Goal: Task Accomplishment & Management: Manage account settings

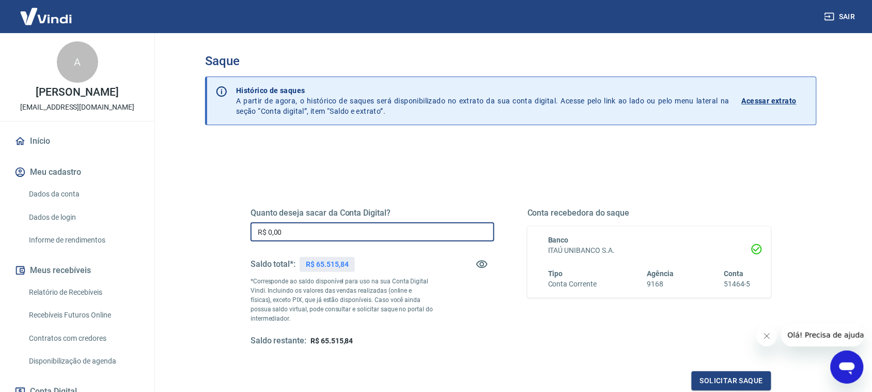
click at [298, 232] on input "R$ 0,00" at bounding box center [373, 231] width 244 height 19
type input "R$ 50.515,84"
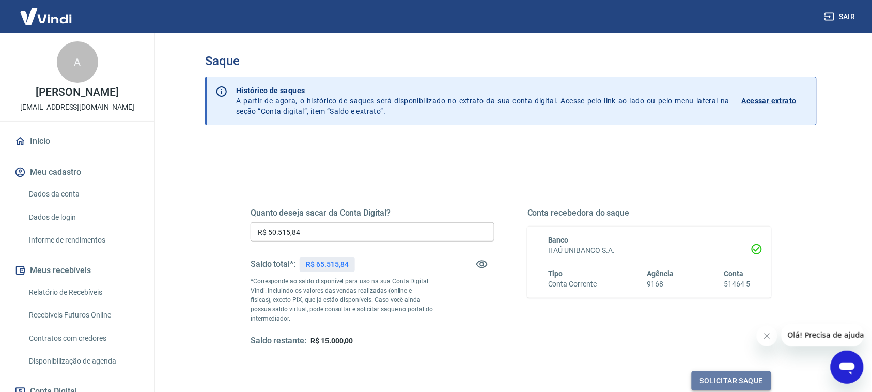
click at [713, 378] on button "Solicitar saque" at bounding box center [732, 380] width 80 height 19
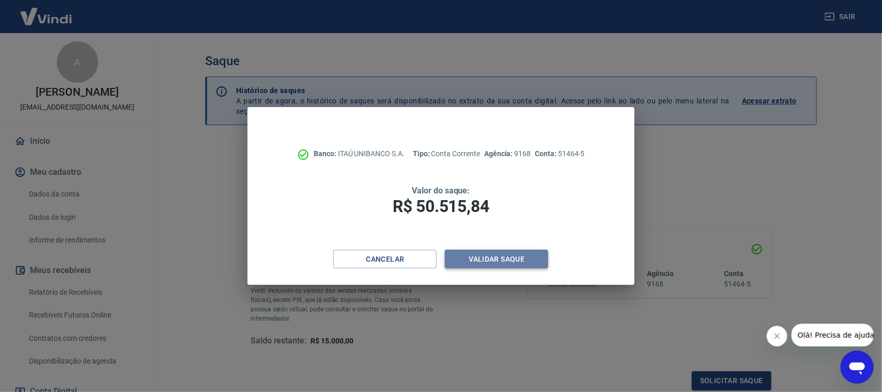
click at [521, 259] on button "Validar saque" at bounding box center [496, 258] width 103 height 19
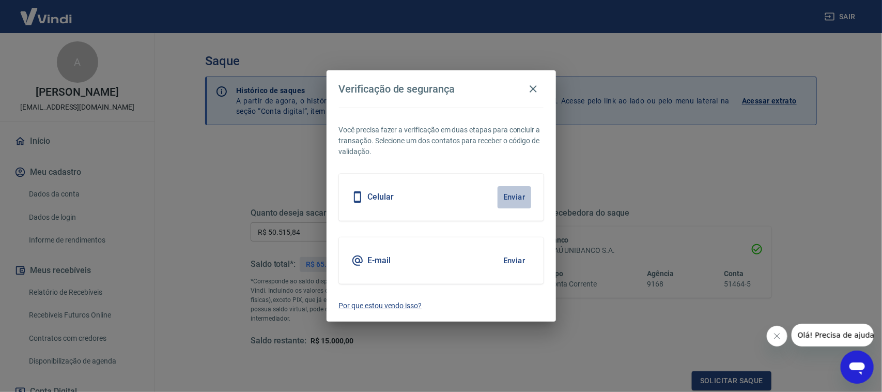
click at [517, 196] on button "Enviar" at bounding box center [514, 197] width 34 height 22
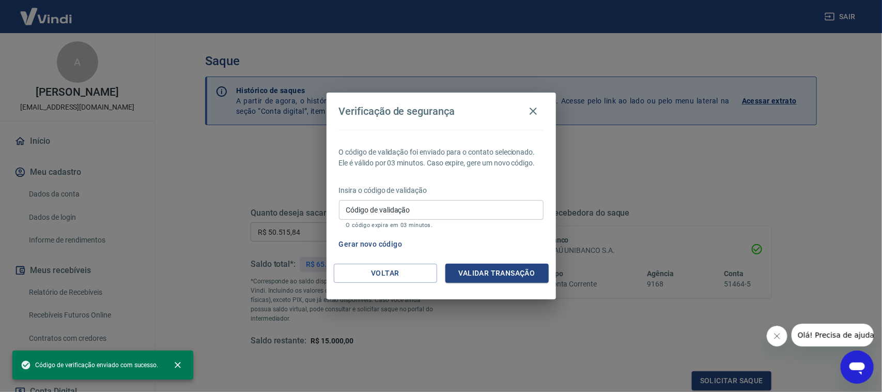
click at [393, 207] on input "Código de validação" at bounding box center [441, 209] width 205 height 19
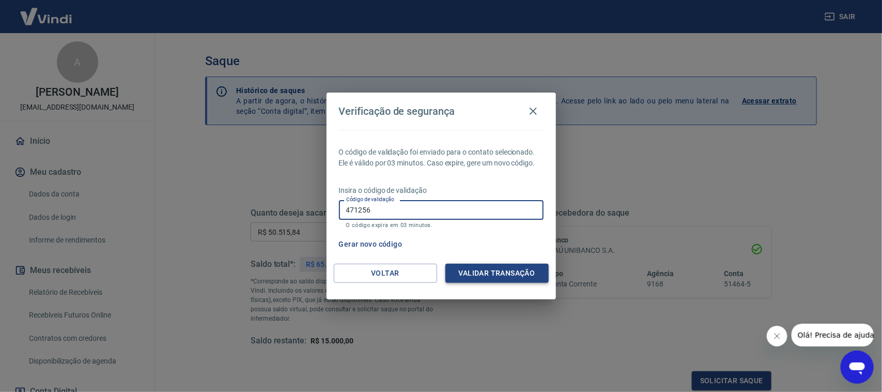
type input "471256"
click at [456, 275] on button "Validar transação" at bounding box center [496, 272] width 103 height 19
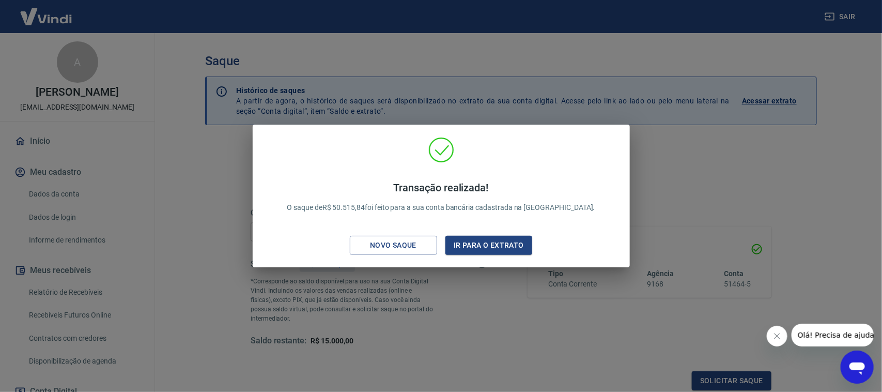
click at [463, 305] on div "Transação realizada! O saque de R$ 50.515,84 foi feito para a sua conta bancári…" at bounding box center [441, 196] width 882 height 392
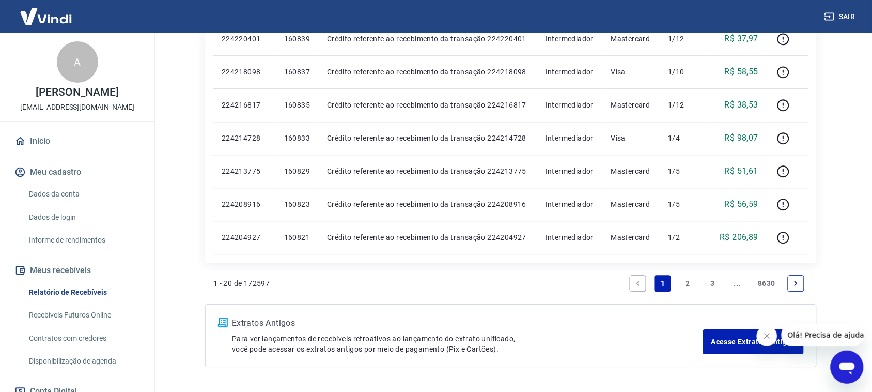
scroll to position [735, 0]
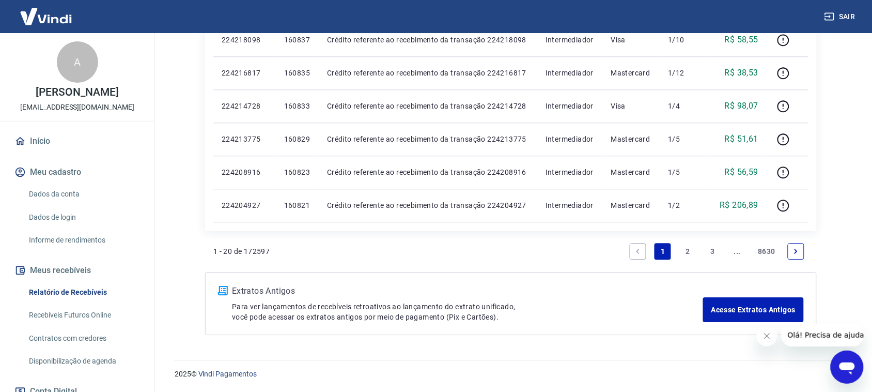
click at [687, 253] on link "2" at bounding box center [687, 251] width 17 height 17
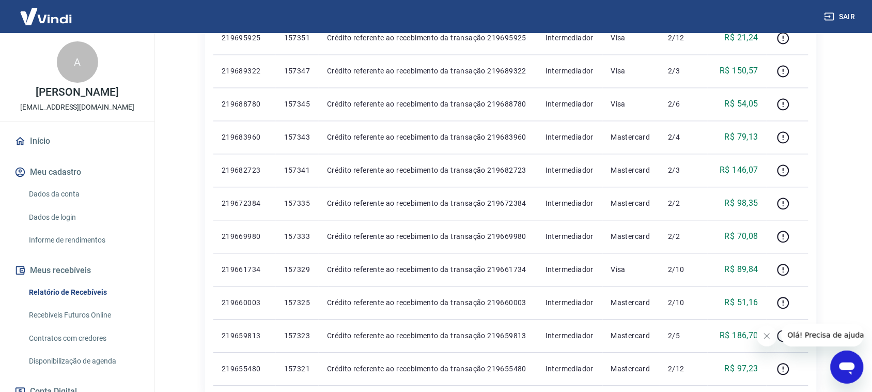
scroll to position [710, 0]
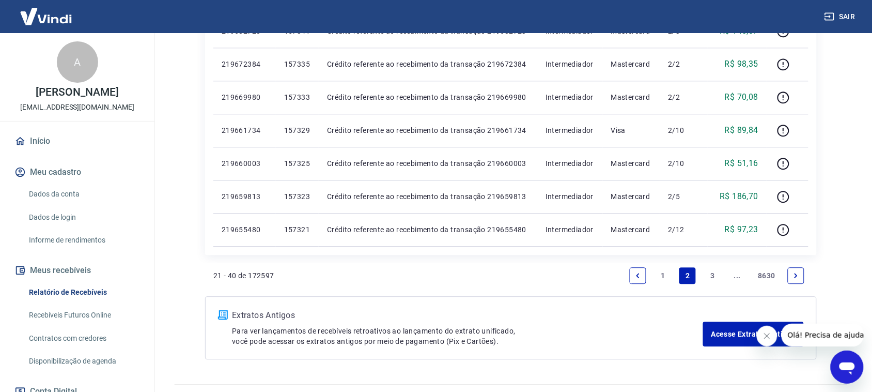
click at [714, 274] on link "3" at bounding box center [712, 275] width 17 height 17
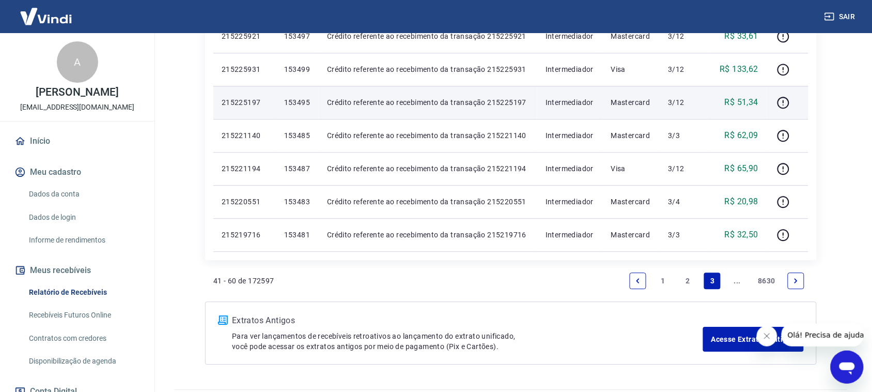
scroll to position [735, 0]
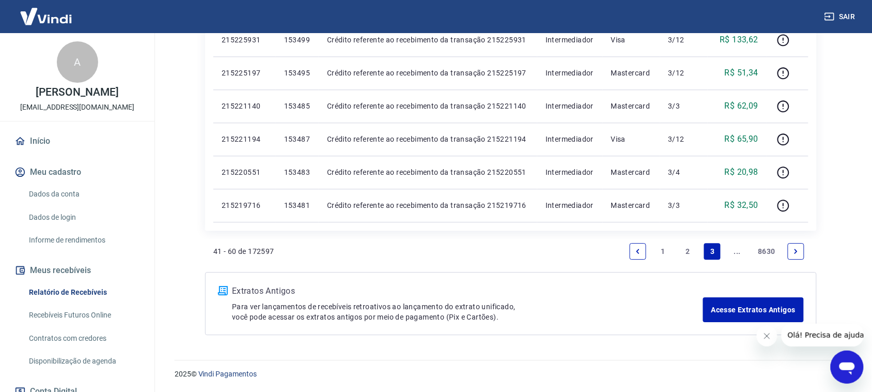
click at [800, 254] on link "Next page" at bounding box center [796, 251] width 17 height 17
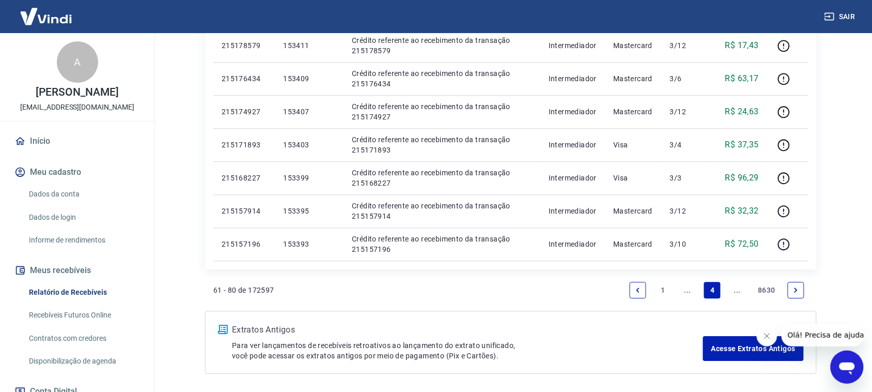
scroll to position [710, 0]
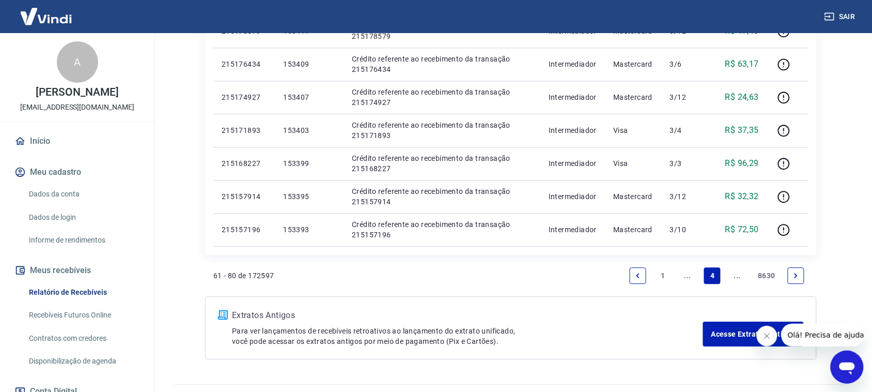
click at [795, 275] on icon "Next page" at bounding box center [795, 275] width 7 height 7
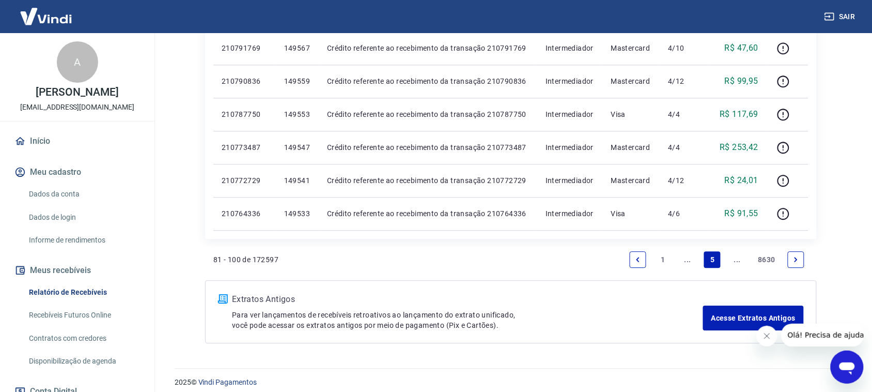
scroll to position [735, 0]
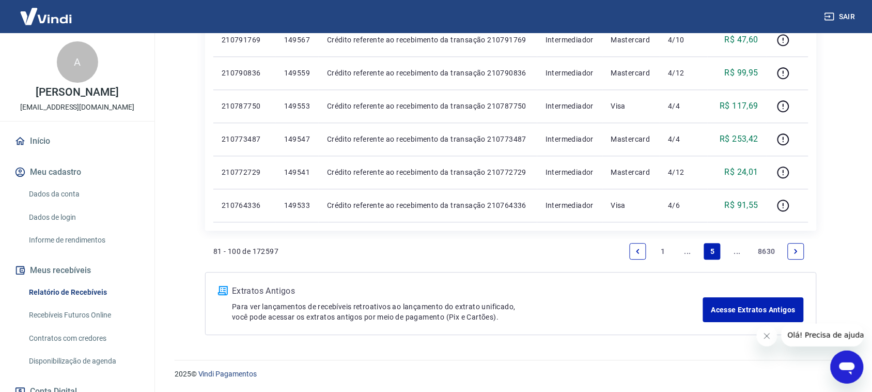
click at [798, 249] on icon "Next page" at bounding box center [795, 250] width 7 height 7
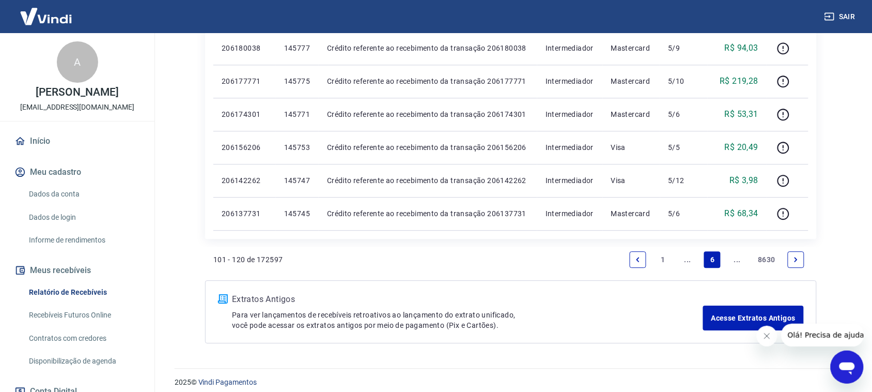
scroll to position [735, 0]
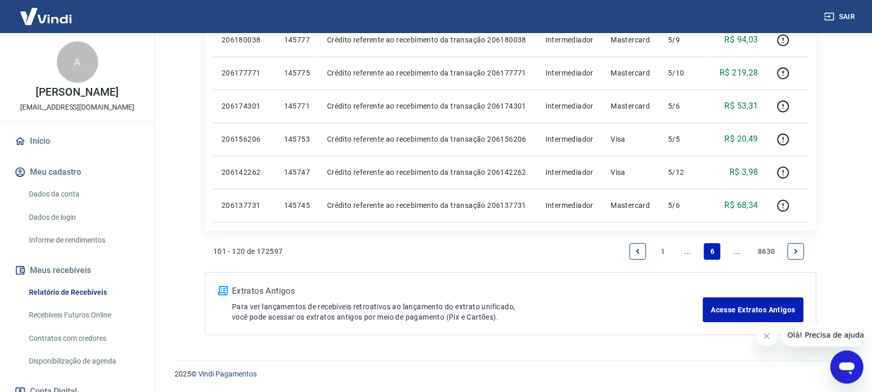
click at [793, 251] on icon "Next page" at bounding box center [795, 250] width 7 height 7
click at [804, 249] on link "Next page" at bounding box center [796, 251] width 17 height 17
click at [797, 252] on icon "Next page" at bounding box center [795, 250] width 7 height 7
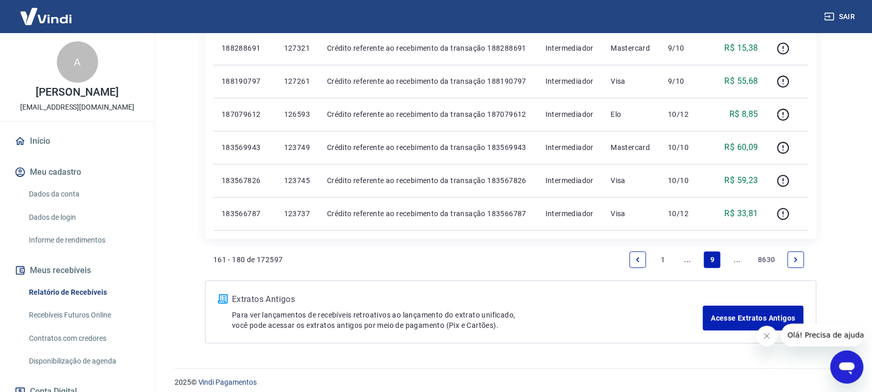
scroll to position [735, 0]
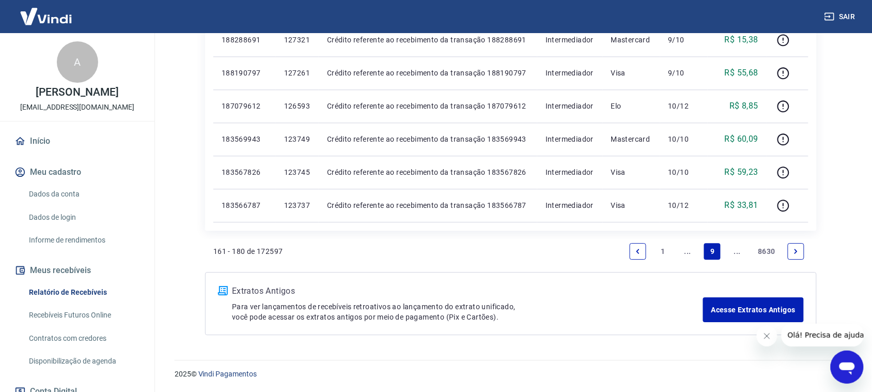
click at [793, 253] on icon "Next page" at bounding box center [795, 250] width 7 height 7
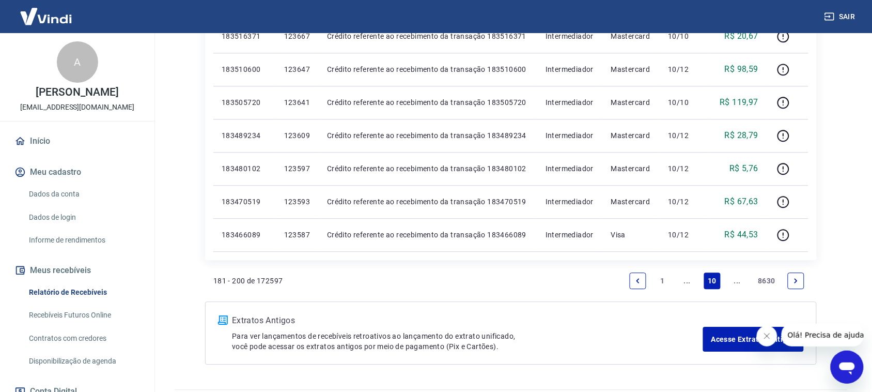
scroll to position [735, 0]
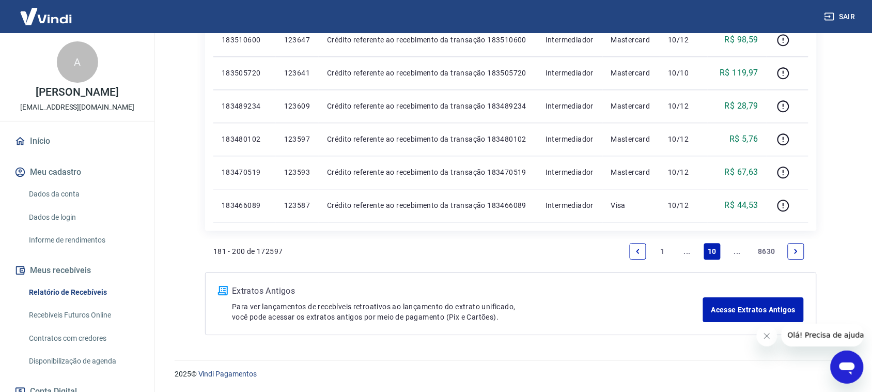
click at [797, 252] on icon "Next page" at bounding box center [795, 250] width 7 height 7
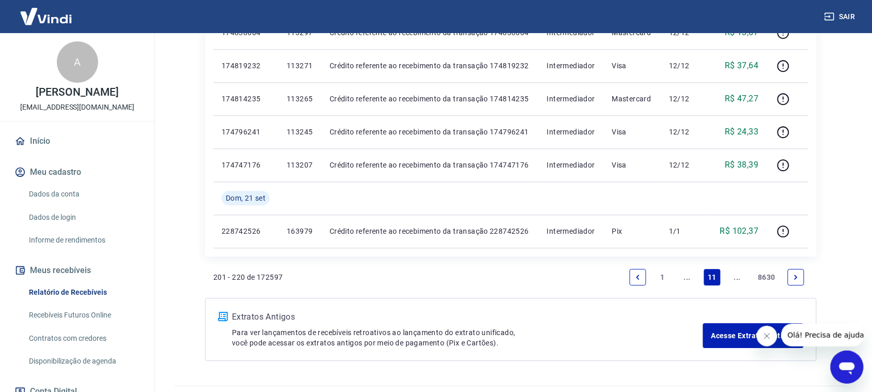
scroll to position [768, 0]
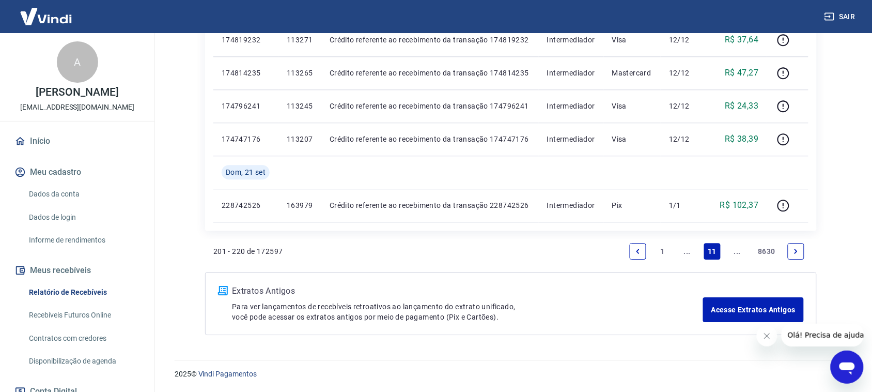
click at [802, 253] on link "Next page" at bounding box center [796, 251] width 17 height 17
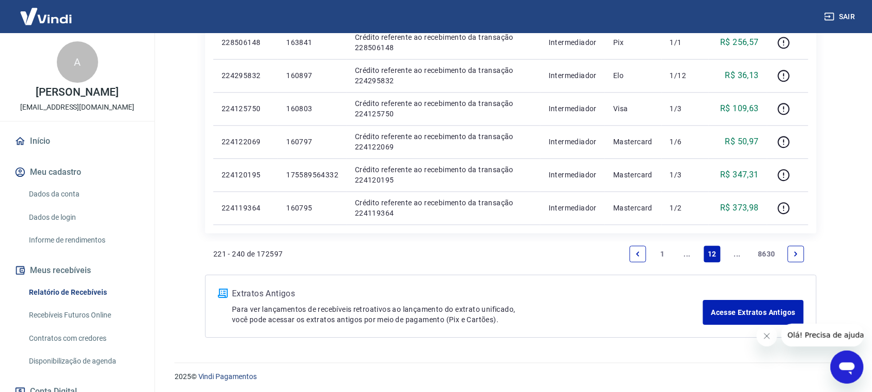
scroll to position [735, 0]
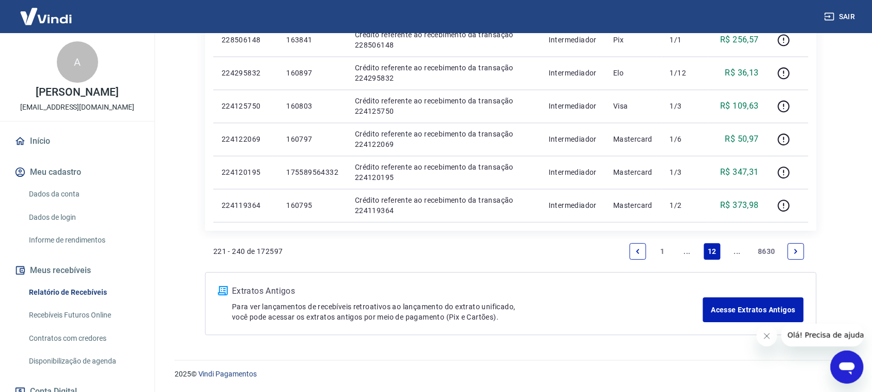
click at [801, 251] on link "Next page" at bounding box center [796, 251] width 17 height 17
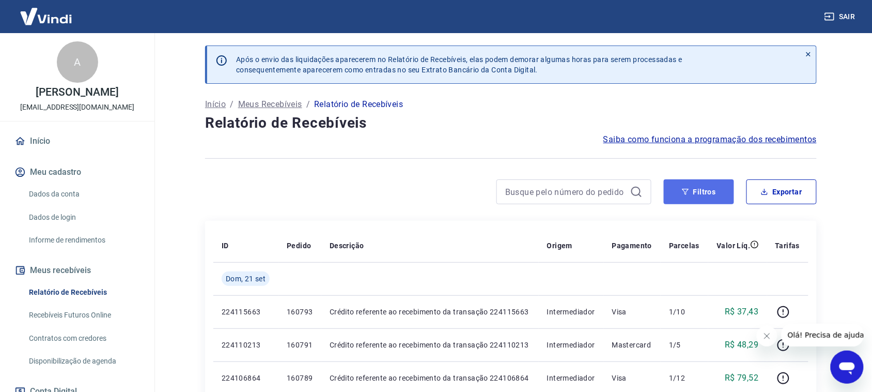
click at [706, 194] on button "Filtros" at bounding box center [699, 191] width 70 height 25
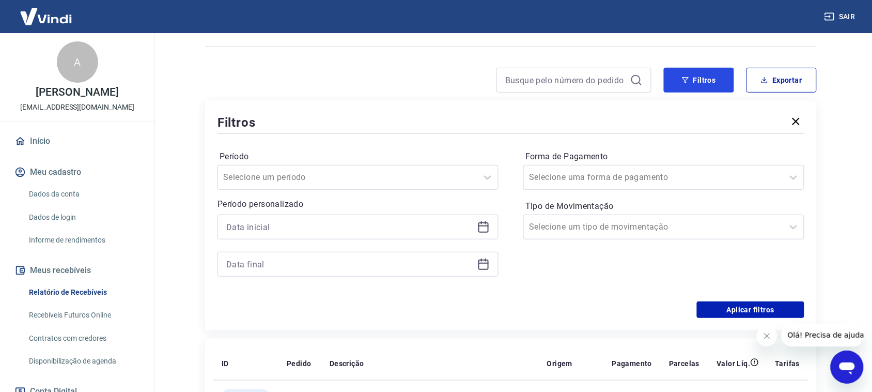
scroll to position [129, 0]
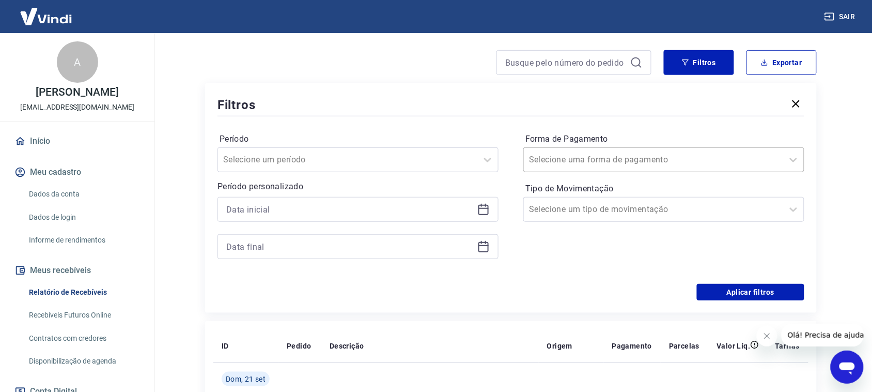
click at [570, 161] on input "Forma de Pagamento" at bounding box center [581, 159] width 104 height 12
click at [548, 114] on div at bounding box center [510, 116] width 587 height 5
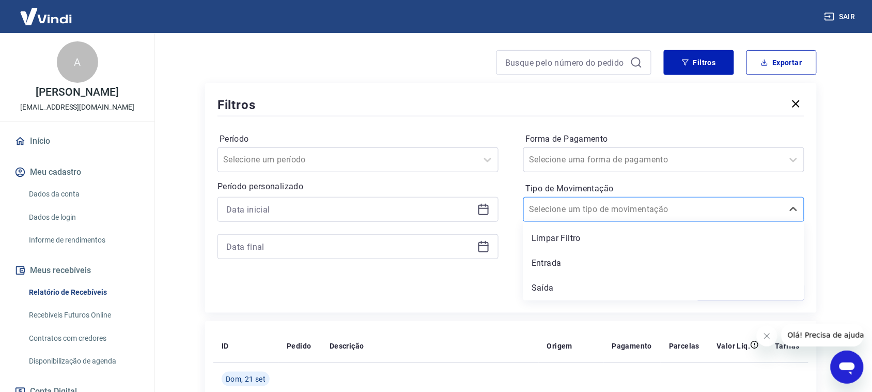
click at [597, 210] on input "Tipo de Movimentação" at bounding box center [581, 209] width 104 height 12
click at [558, 287] on div "Saída" at bounding box center [663, 287] width 281 height 21
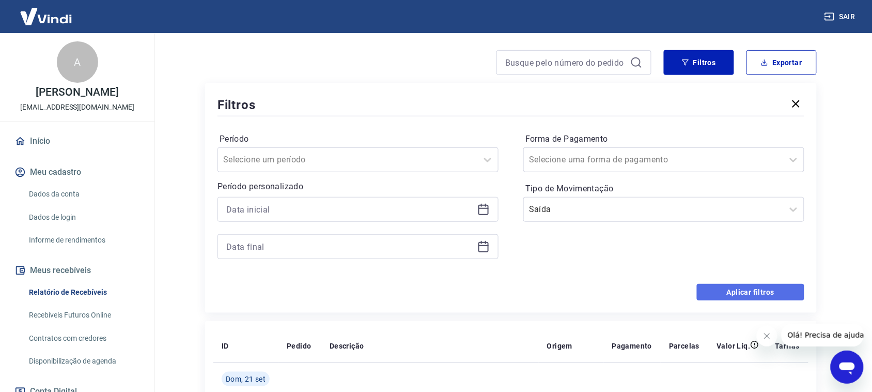
click at [727, 290] on button "Aplicar filtros" at bounding box center [750, 292] width 107 height 17
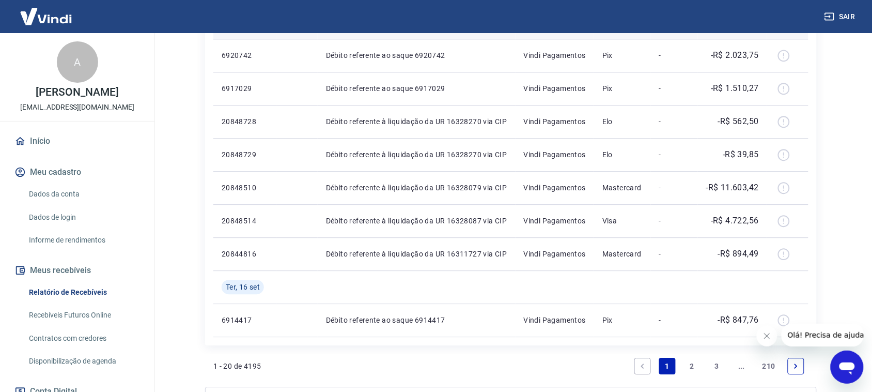
scroll to position [775, 0]
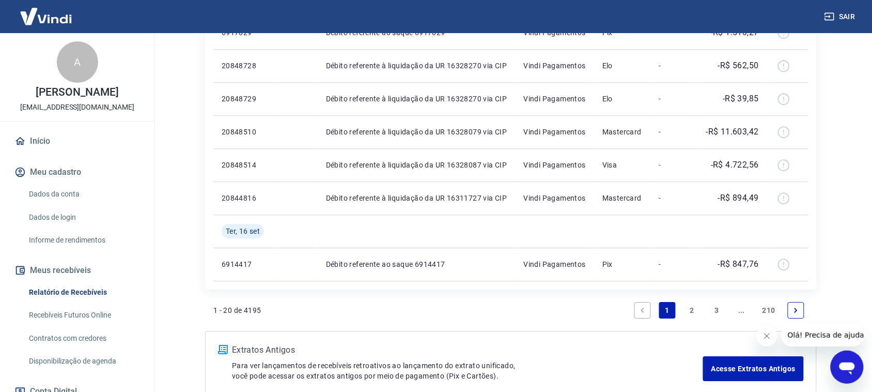
click at [800, 310] on link "Next page" at bounding box center [796, 310] width 17 height 17
